Goal: Transaction & Acquisition: Purchase product/service

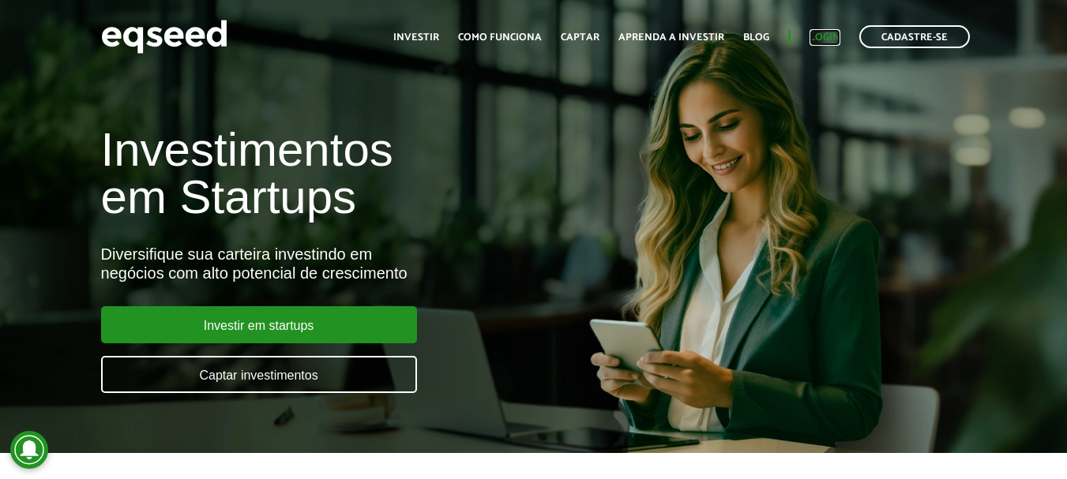
click at [815, 40] on link "Login" at bounding box center [824, 37] width 31 height 10
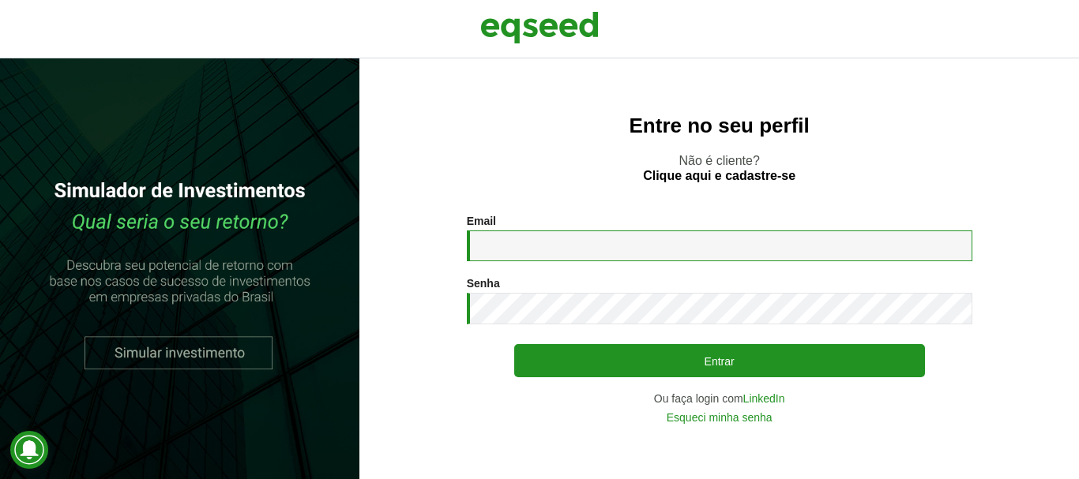
drag, startPoint x: 0, startPoint y: 0, endPoint x: 497, endPoint y: 250, distance: 555.9
click at [497, 250] on input "Email *" at bounding box center [719, 246] width 505 height 31
type input "**********"
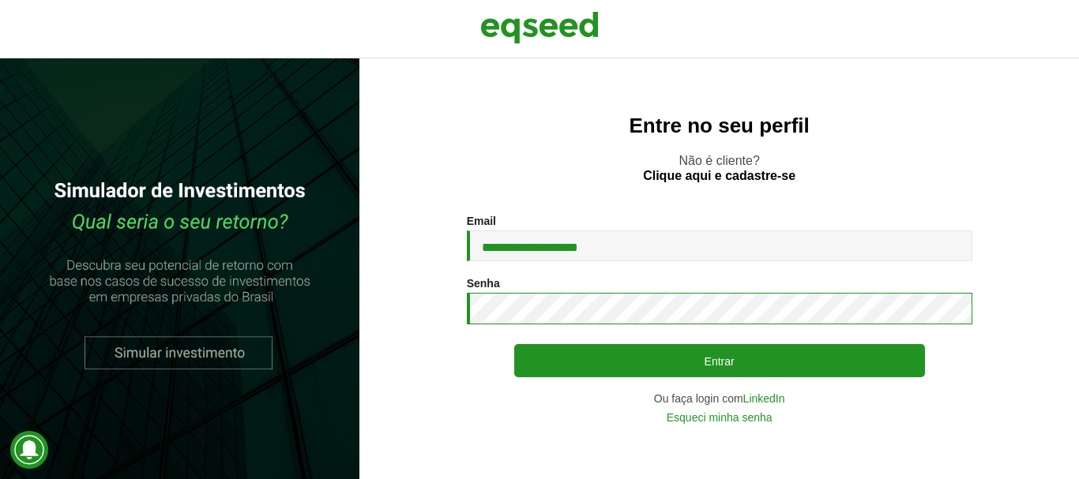
click at [514, 344] on button "Entrar" at bounding box center [719, 360] width 411 height 33
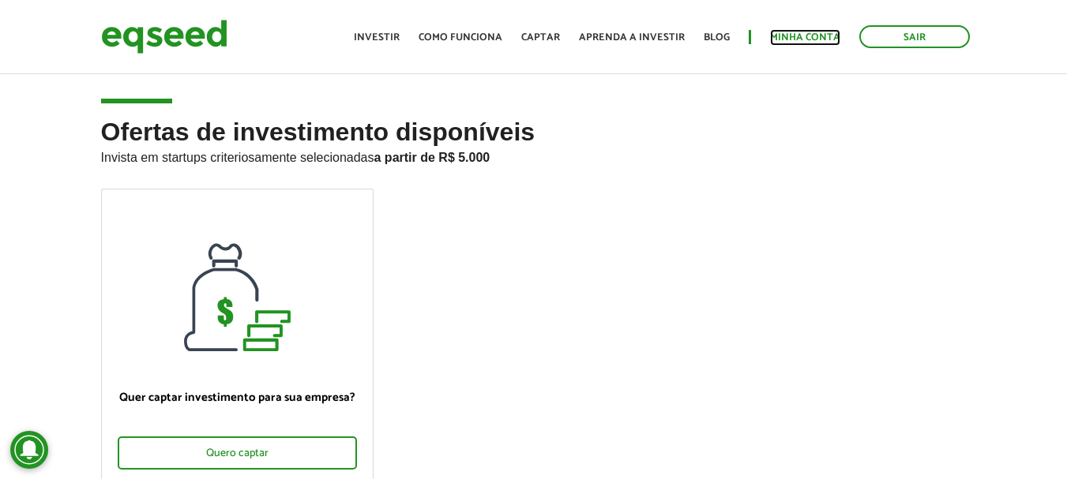
click at [818, 32] on link "Minha conta" at bounding box center [805, 37] width 70 height 10
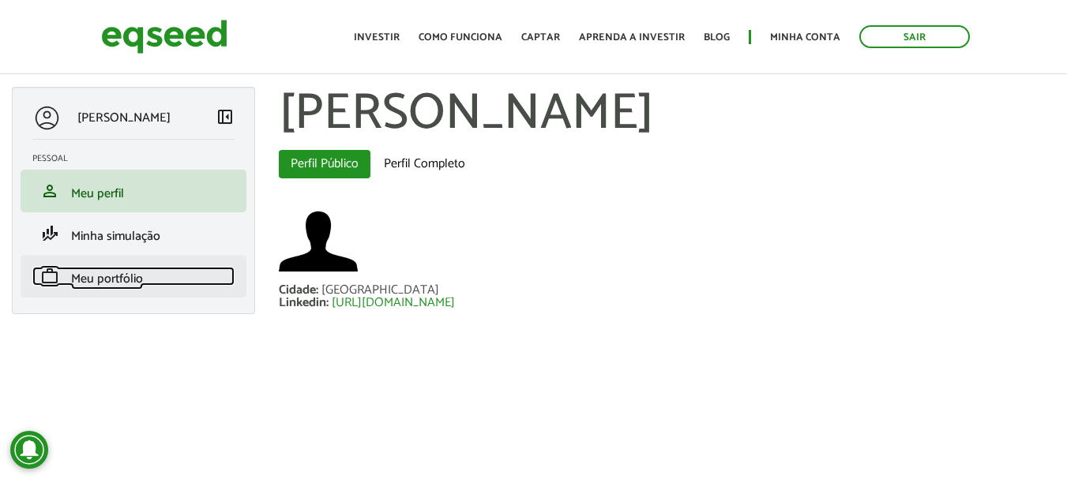
click at [121, 278] on span "Meu portfólio" at bounding box center [107, 278] width 72 height 21
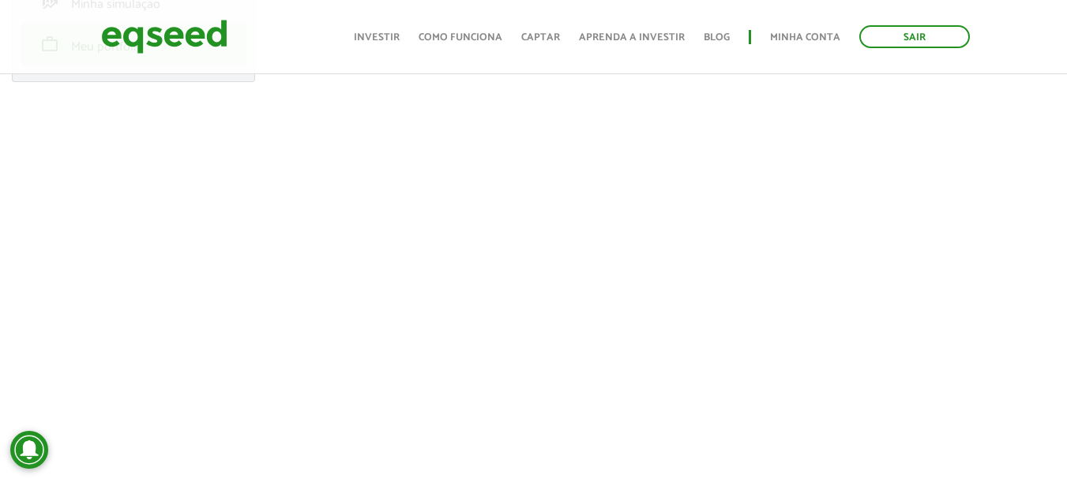
scroll to position [237, 0]
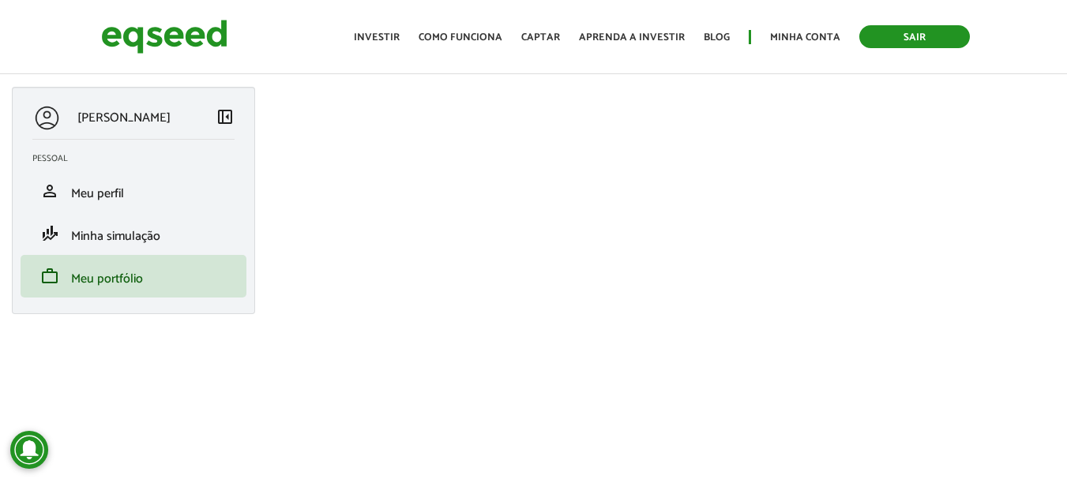
click at [904, 34] on link "Sair" at bounding box center [914, 36] width 111 height 23
